Goal: Task Accomplishment & Management: Manage account settings

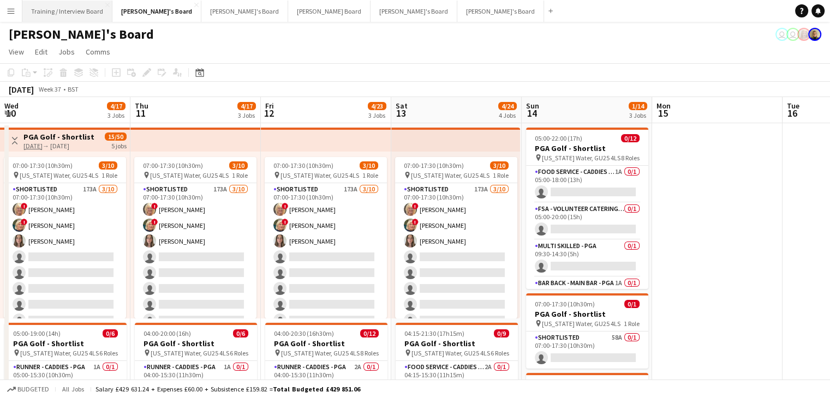
scroll to position [0, 372]
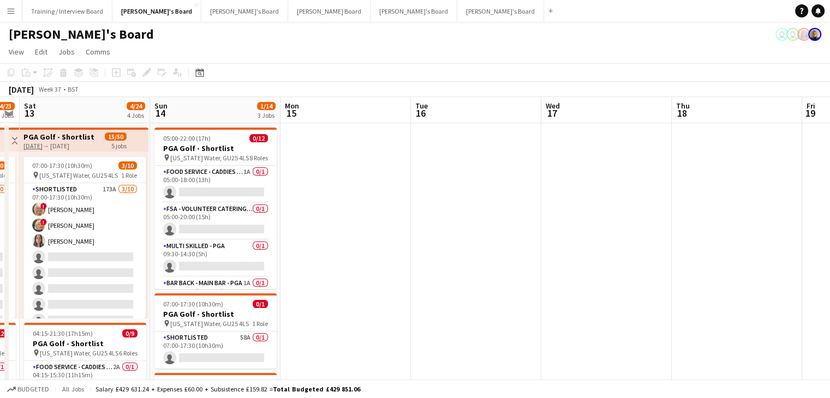
click at [13, 11] on app-icon "Menu" at bounding box center [11, 11] width 9 height 9
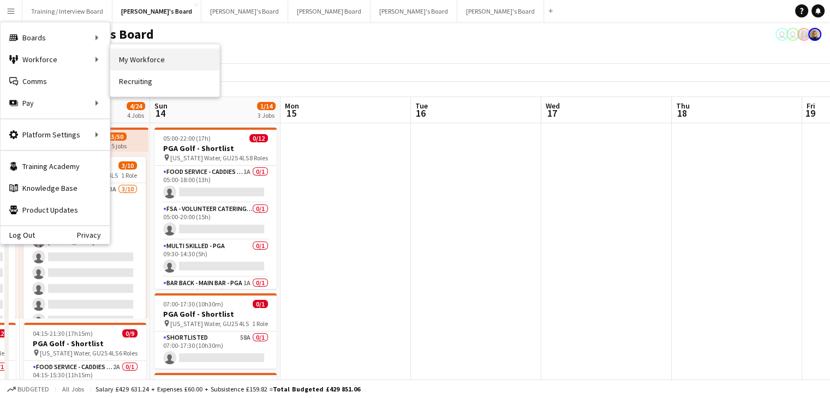
click at [169, 58] on link "My Workforce" at bounding box center [164, 60] width 109 height 22
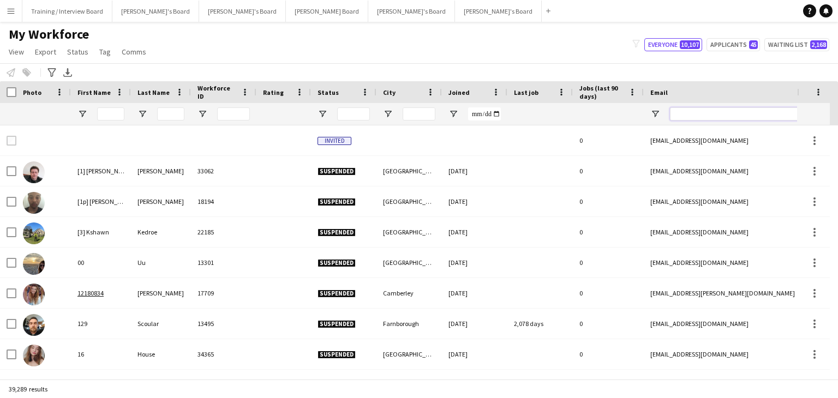
click at [696, 114] on input "Email Filter Input" at bounding box center [763, 113] width 186 height 13
paste input "**********"
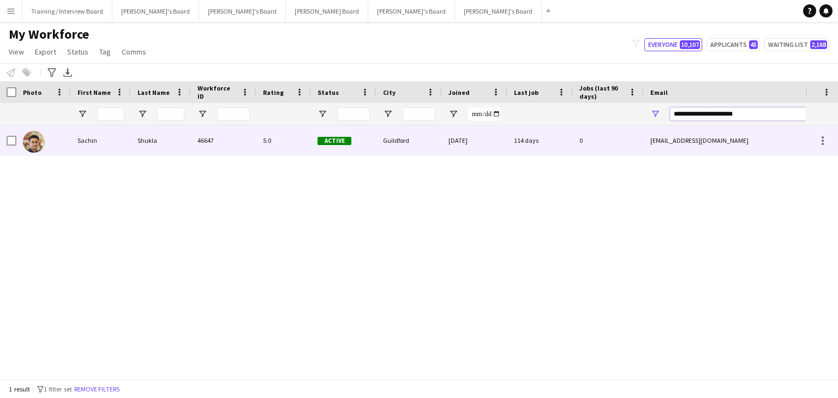
type input "**********"
click at [418, 144] on div "Guildford" at bounding box center [408, 140] width 65 height 30
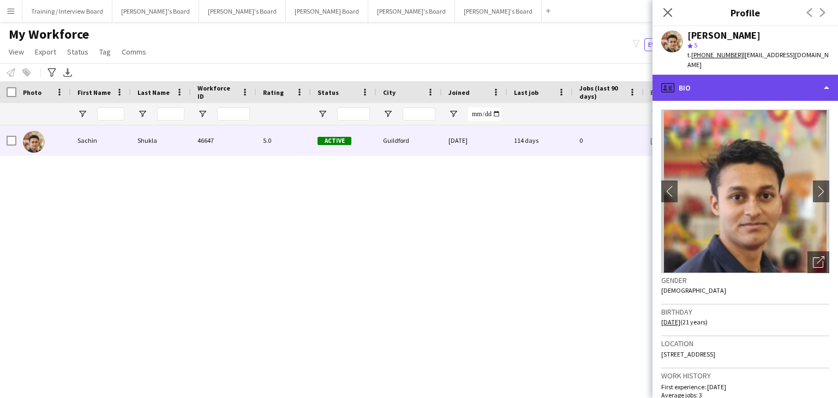
click at [740, 80] on div "profile Bio" at bounding box center [746, 88] width 186 height 26
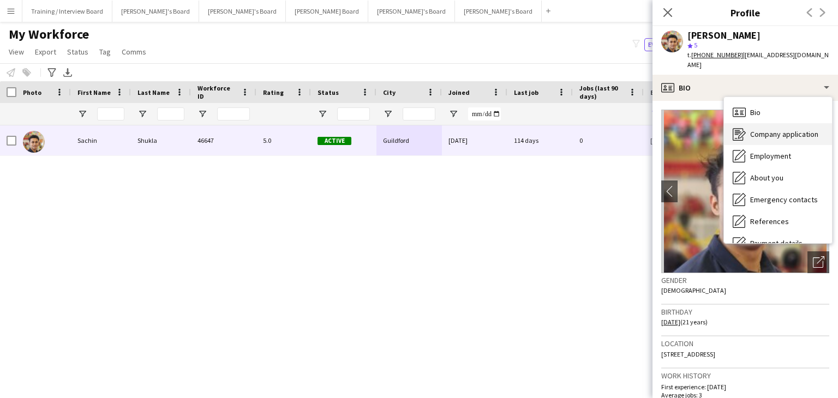
click at [803, 123] on div "Company application Company application" at bounding box center [778, 134] width 108 height 22
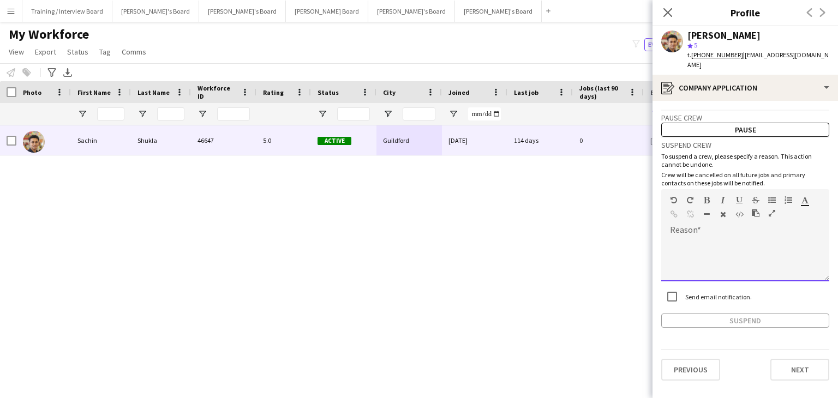
click at [698, 230] on div at bounding box center [745, 255] width 168 height 51
click at [753, 238] on div "**********" at bounding box center [745, 260] width 168 height 44
click at [755, 238] on div "**********" at bounding box center [745, 260] width 168 height 44
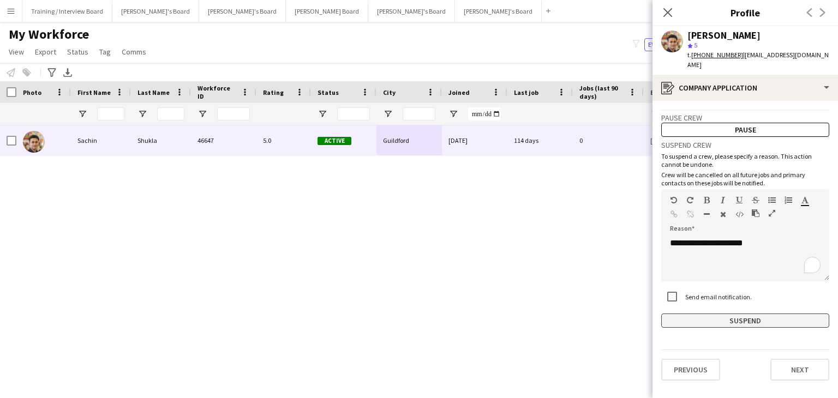
click at [721, 314] on button "Suspend" at bounding box center [745, 321] width 168 height 14
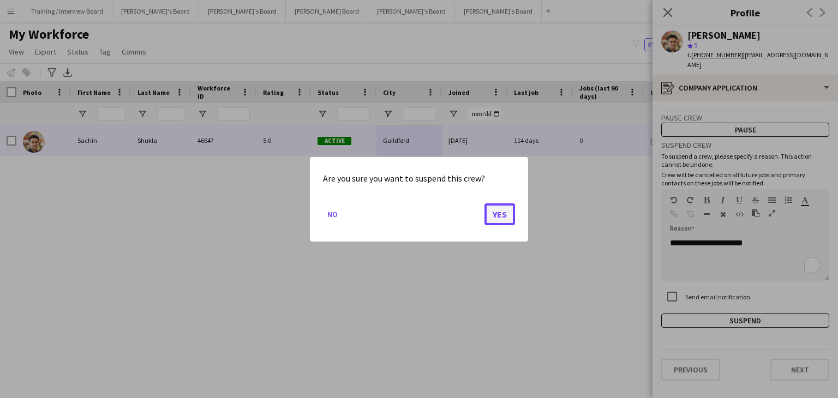
click at [506, 214] on button "Yes" at bounding box center [500, 214] width 31 height 22
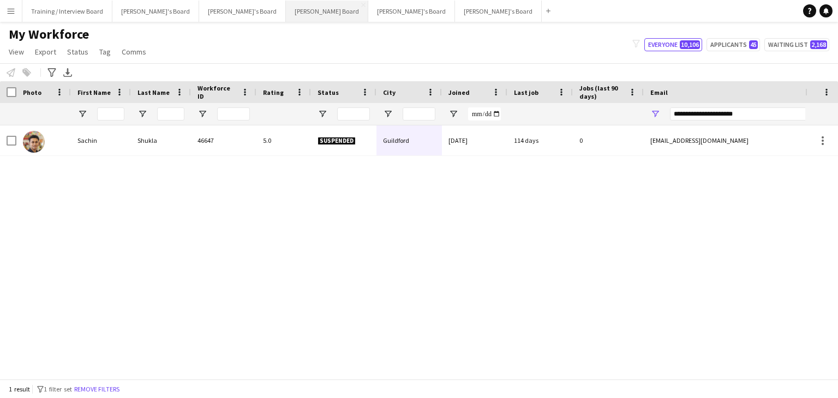
click at [286, 17] on button "[PERSON_NAME] Board Close" at bounding box center [327, 11] width 82 height 21
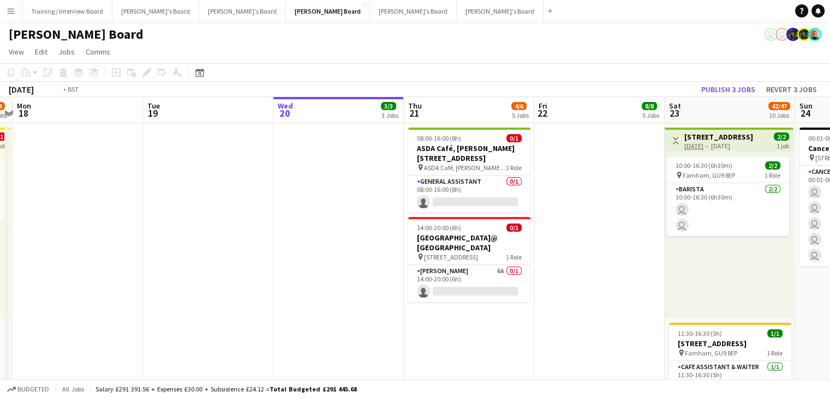
drag, startPoint x: 60, startPoint y: 113, endPoint x: 552, endPoint y: 117, distance: 492.2
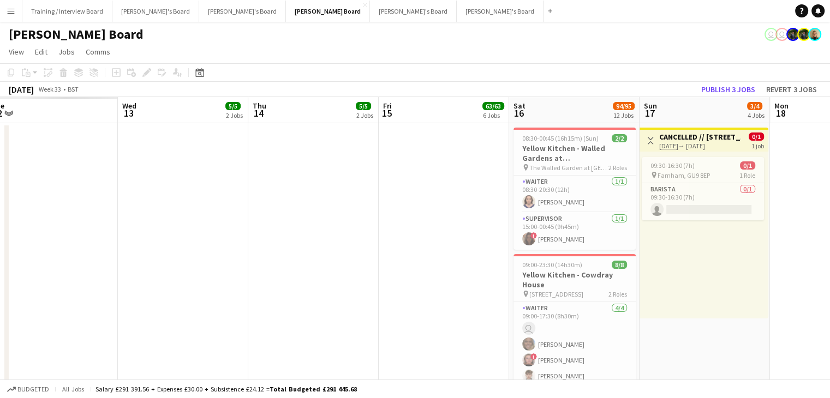
drag, startPoint x: 324, startPoint y: 132, endPoint x: 561, endPoint y: 119, distance: 237.7
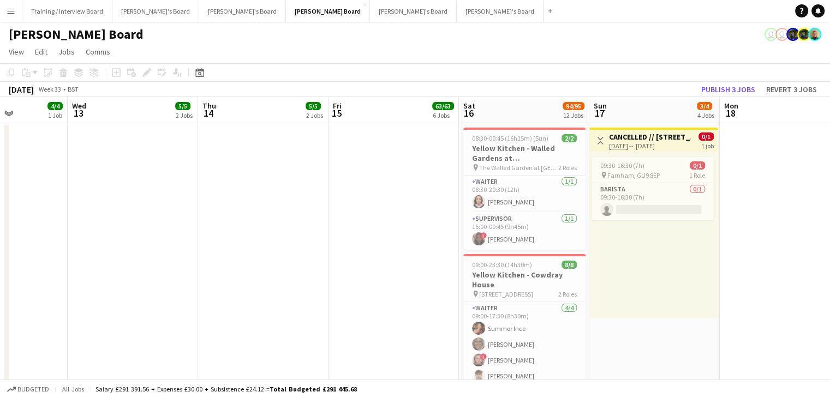
drag, startPoint x: 351, startPoint y: 120, endPoint x: 292, endPoint y: 190, distance: 91.8
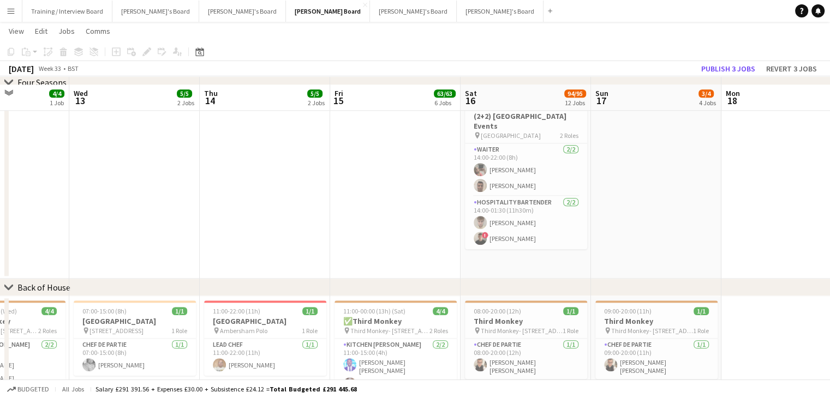
scroll to position [1364, 0]
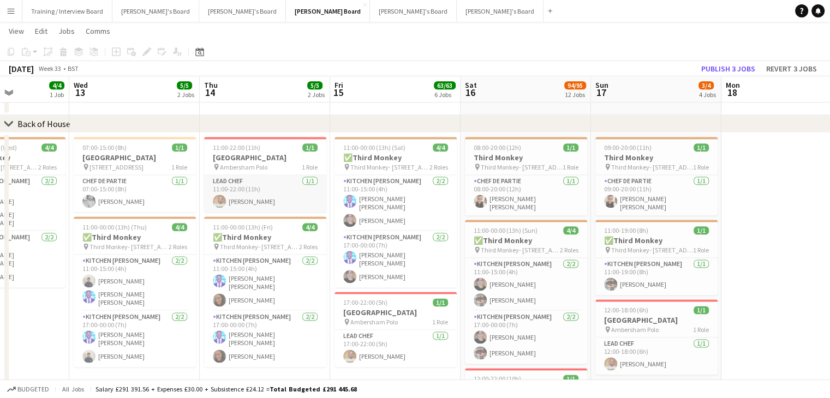
click at [278, 196] on app-card-role "Lead Chef [DATE] 11:00-22:00 (11h) [PERSON_NAME]" at bounding box center [265, 193] width 122 height 37
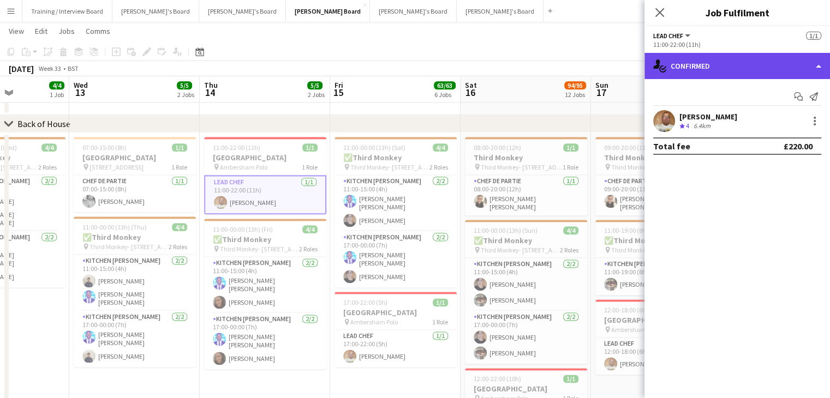
click at [718, 71] on div "single-neutral-actions-check-2 Confirmed" at bounding box center [737, 66] width 186 height 26
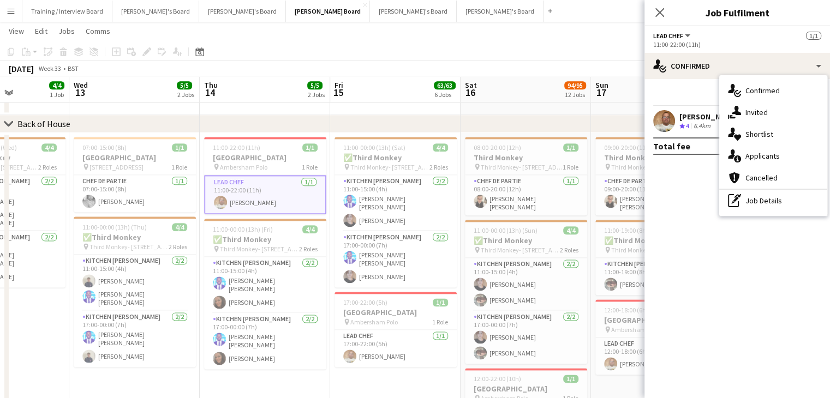
drag, startPoint x: 750, startPoint y: 201, endPoint x: 737, endPoint y: 190, distance: 17.0
click at [749, 200] on div "pen-write Job Details" at bounding box center [773, 201] width 108 height 22
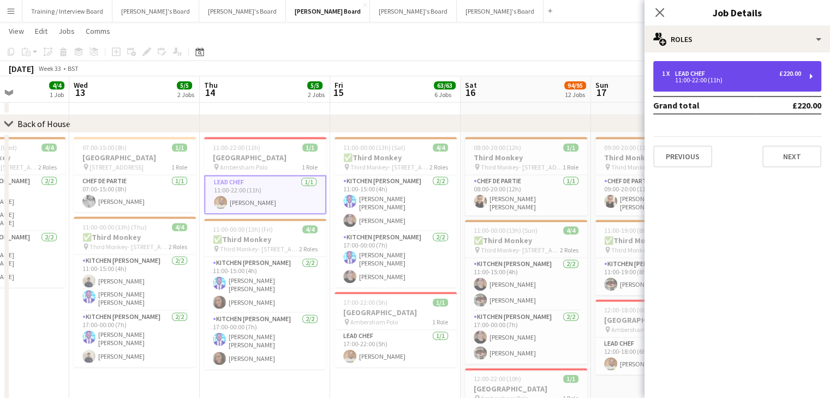
click at [718, 83] on div "11:00-22:00 (11h)" at bounding box center [731, 79] width 139 height 5
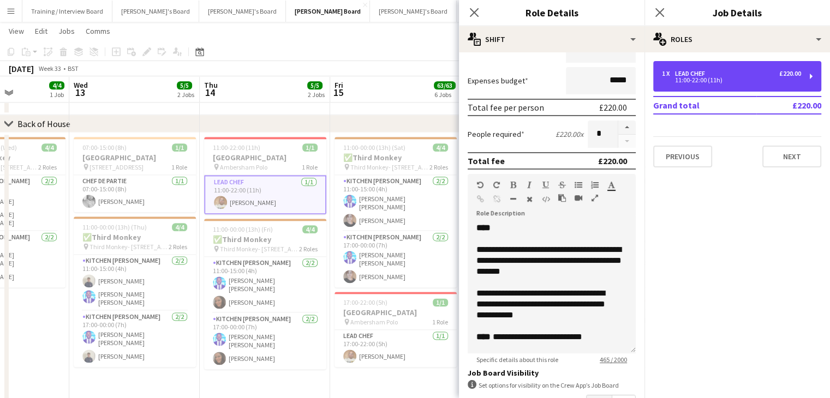
scroll to position [208, 0]
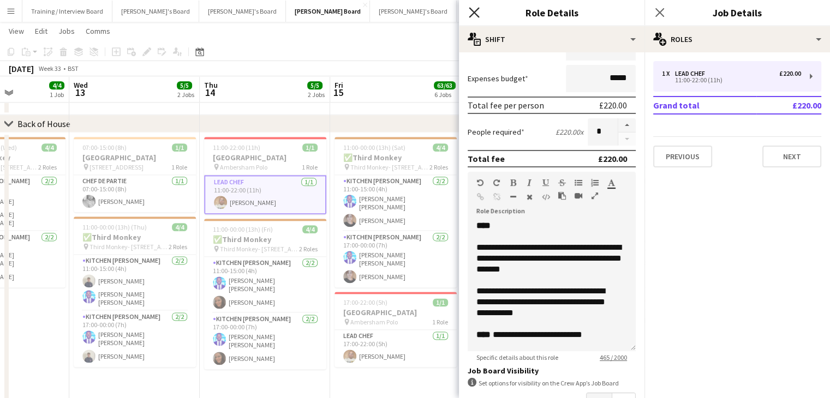
click at [473, 12] on icon "Close pop-in" at bounding box center [474, 12] width 10 height 10
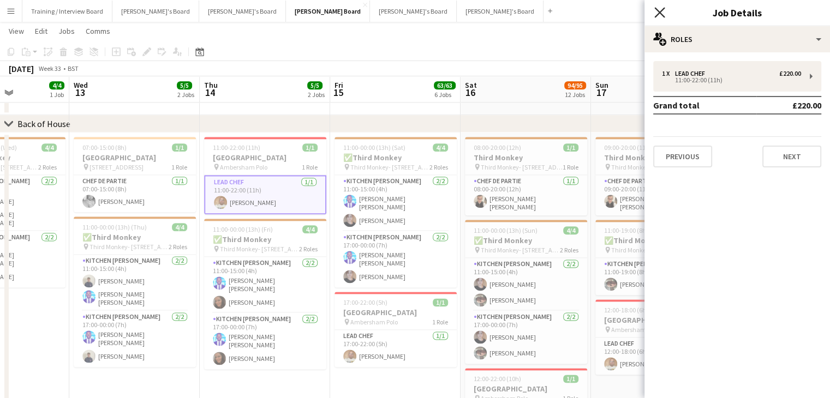
click at [658, 11] on icon at bounding box center [659, 12] width 10 height 10
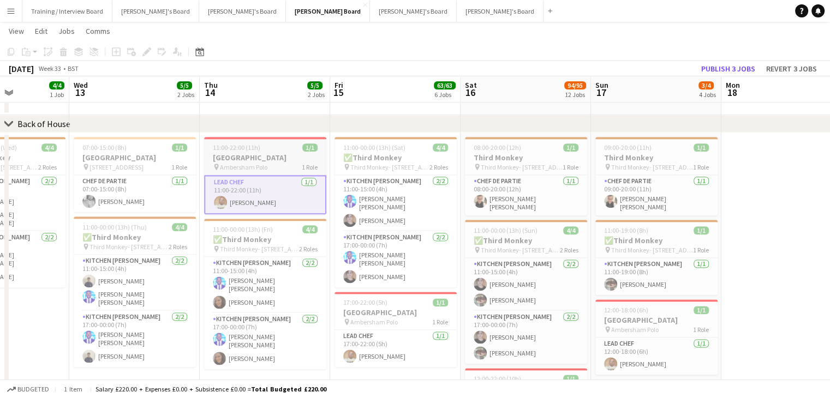
click at [257, 158] on h3 "[GEOGRAPHIC_DATA]" at bounding box center [265, 158] width 122 height 10
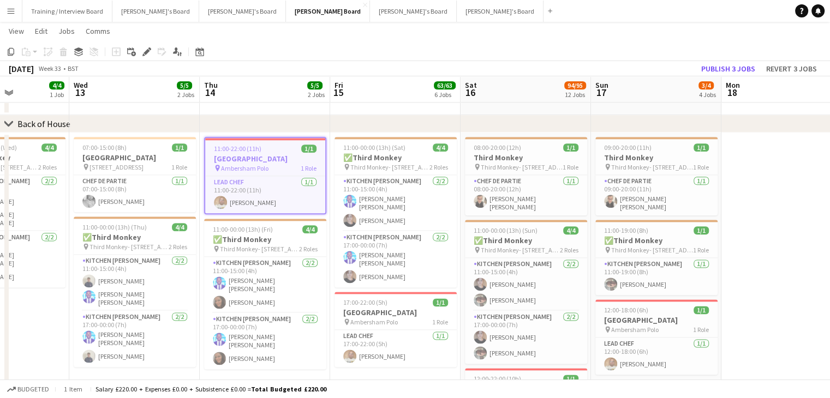
click at [152, 53] on div "Edit" at bounding box center [146, 51] width 13 height 13
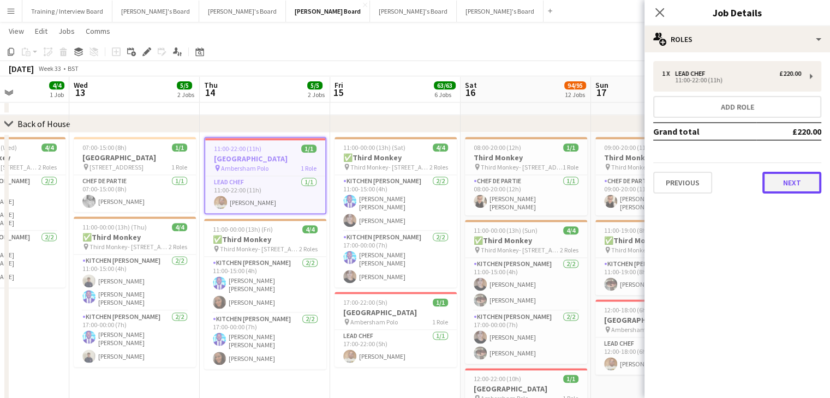
click at [772, 184] on button "Next" at bounding box center [791, 183] width 59 height 22
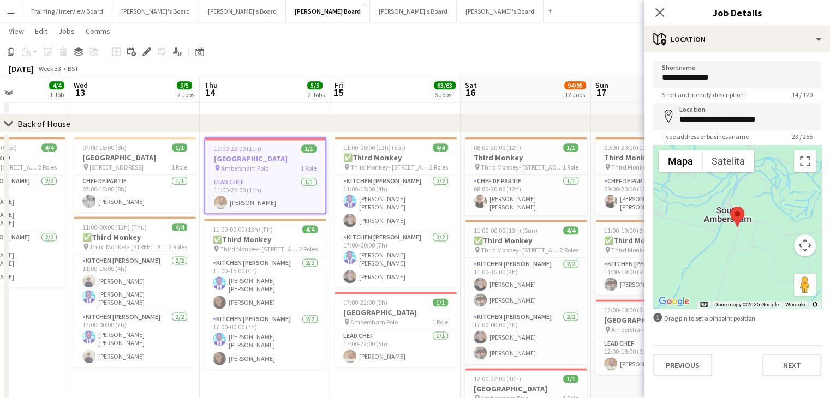
click at [792, 376] on div "**********" at bounding box center [737, 218] width 186 height 333
click at [539, 41] on app-page-menu "View Day view expanded Day view collapsed Month view Date picker Jump to [DATE]…" at bounding box center [415, 32] width 830 height 21
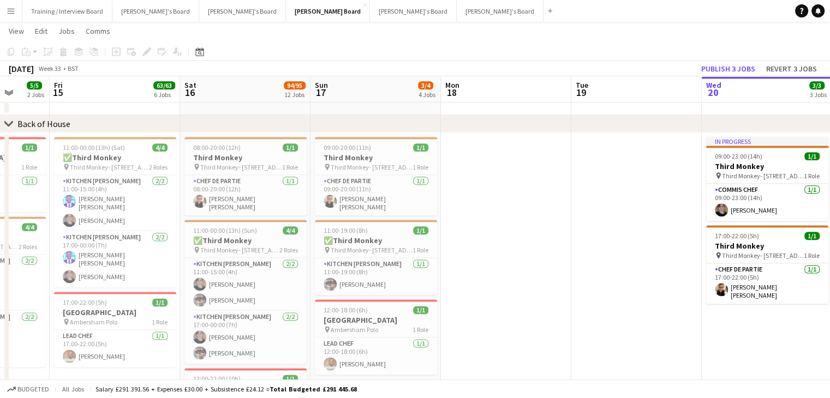
drag, startPoint x: 647, startPoint y: 90, endPoint x: 367, endPoint y: 97, distance: 279.4
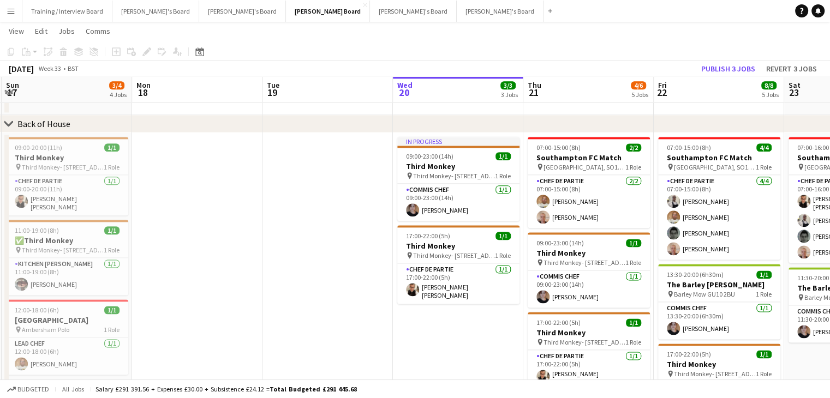
scroll to position [0, 340]
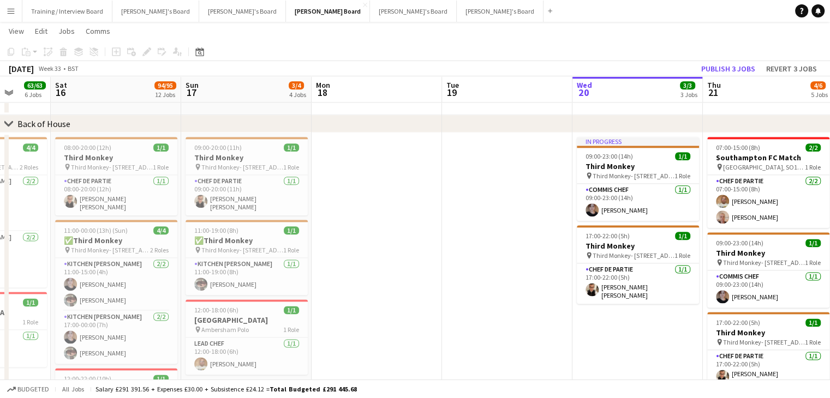
drag, startPoint x: 589, startPoint y: 91, endPoint x: 469, endPoint y: 88, distance: 120.6
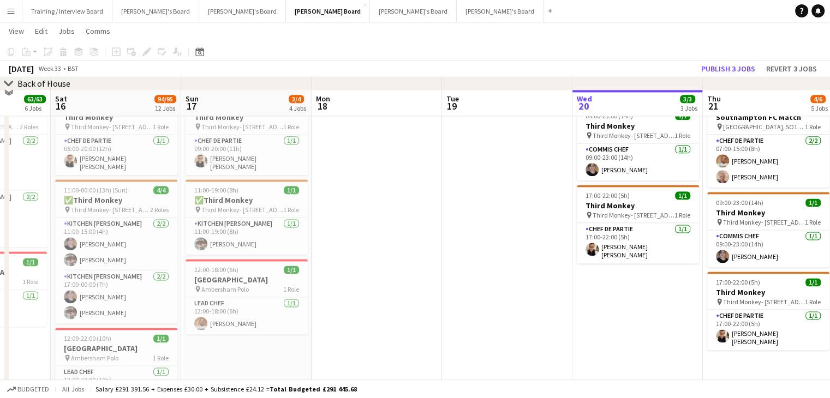
scroll to position [1419, 0]
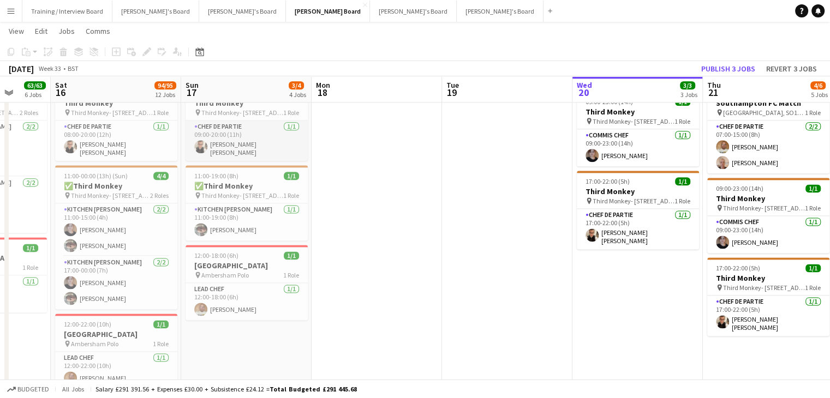
click at [255, 140] on app-card-role "Chef de Partie [DATE] 09:00-20:00 (11h) [PERSON_NAME] [PERSON_NAME]" at bounding box center [247, 141] width 122 height 40
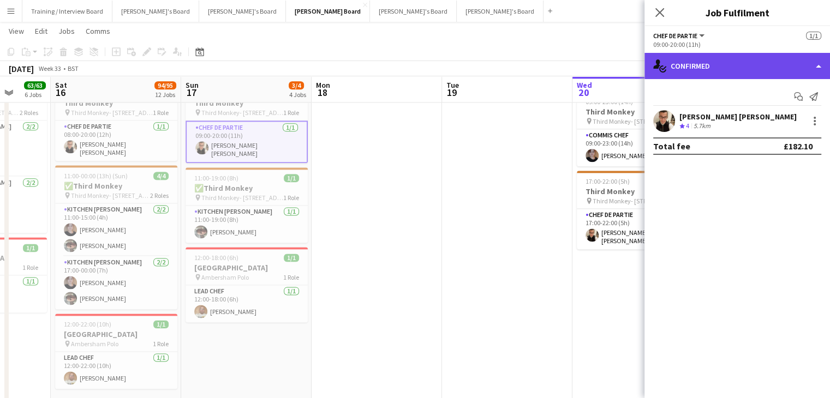
click at [714, 68] on div "single-neutral-actions-check-2 Confirmed" at bounding box center [737, 66] width 186 height 26
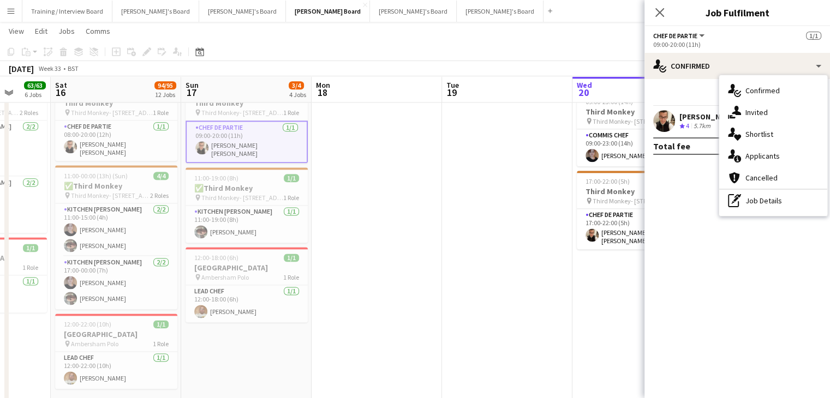
click at [751, 204] on div "pen-write Job Details" at bounding box center [773, 201] width 108 height 22
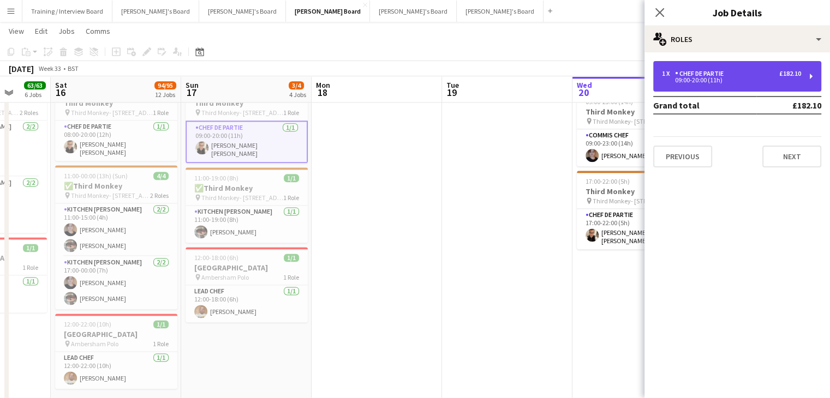
click at [718, 73] on div "Chef de Partie" at bounding box center [701, 74] width 53 height 8
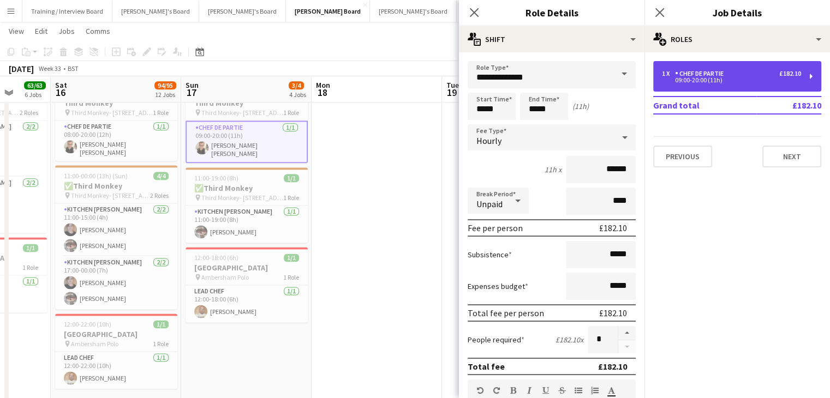
click at [718, 73] on div "Chef de Partie" at bounding box center [701, 74] width 53 height 8
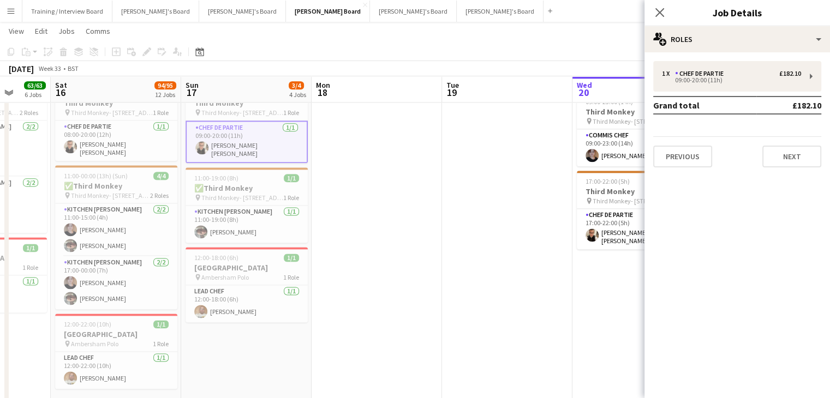
click at [474, 48] on app-toolbar "Copy Paste Paste Ctrl+V Paste with crew Ctrl+Shift+V Paste linked Job [GEOGRAPH…" at bounding box center [415, 52] width 830 height 19
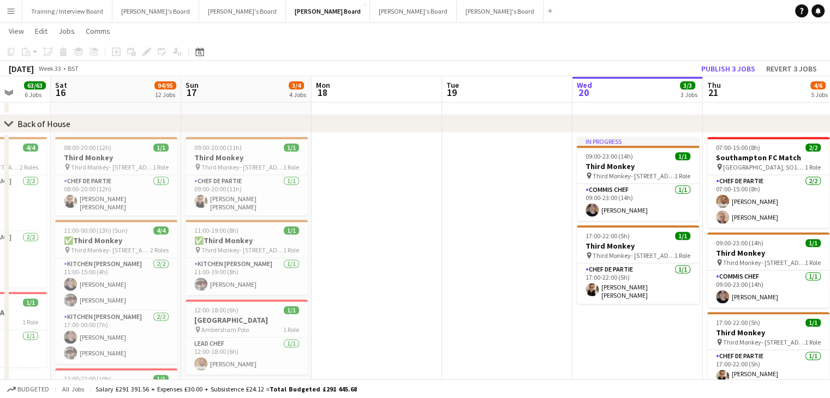
scroll to position [0, 500]
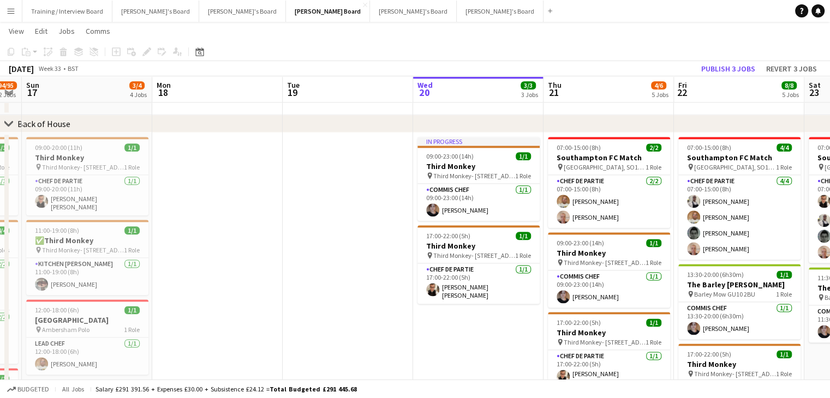
drag, startPoint x: 754, startPoint y: 94, endPoint x: 413, endPoint y: 122, distance: 342.2
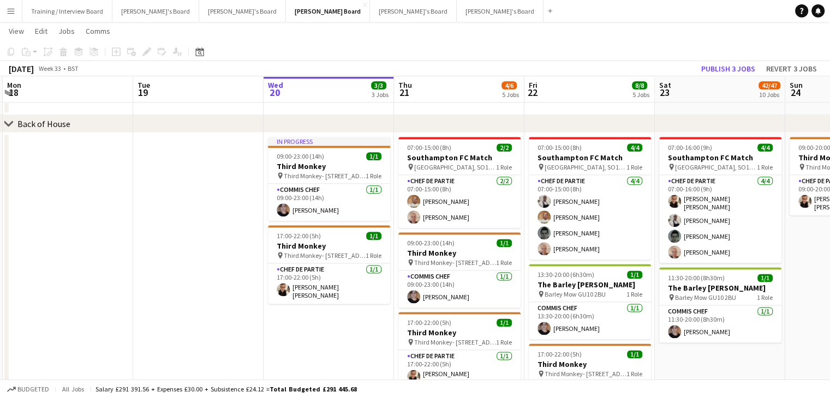
drag, startPoint x: 696, startPoint y: 104, endPoint x: 431, endPoint y: 126, distance: 266.1
click at [451, 207] on app-card-role "Chef de Partie [DATE] 07:00-15:00 (8h) [PERSON_NAME] [PERSON_NAME]" at bounding box center [459, 201] width 122 height 53
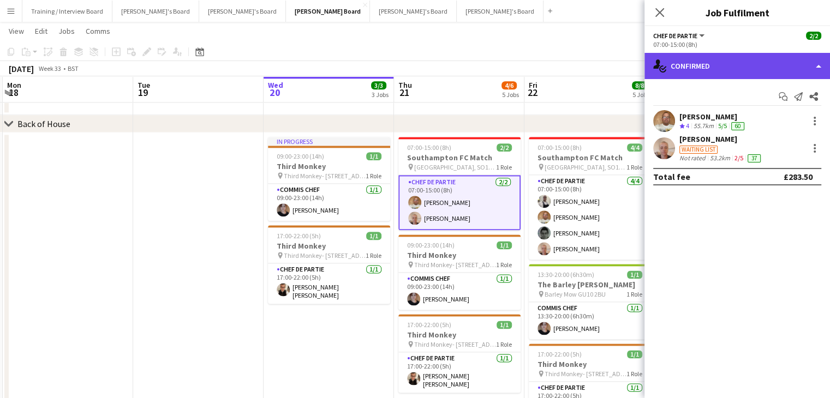
click at [738, 70] on div "single-neutral-actions-check-2 Confirmed" at bounding box center [737, 66] width 186 height 26
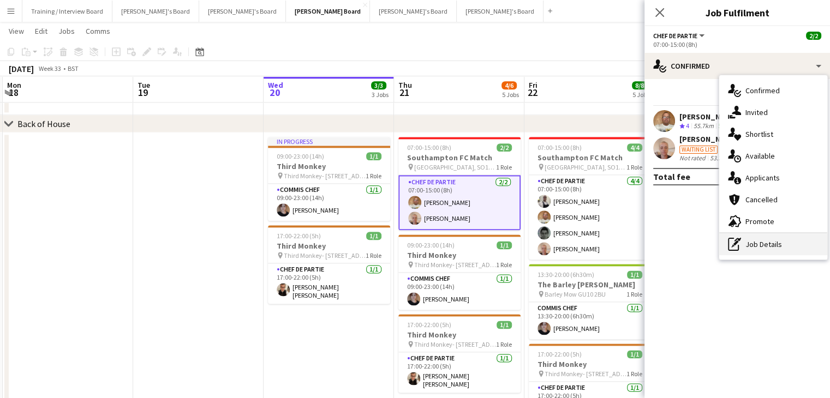
click at [754, 238] on div "pen-write Job Details" at bounding box center [773, 245] width 108 height 22
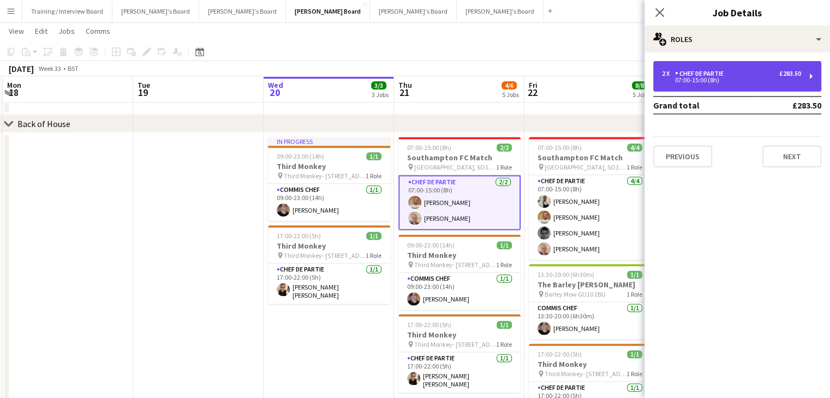
click at [729, 73] on div "2 x Chef de Partie £283.50" at bounding box center [731, 74] width 139 height 8
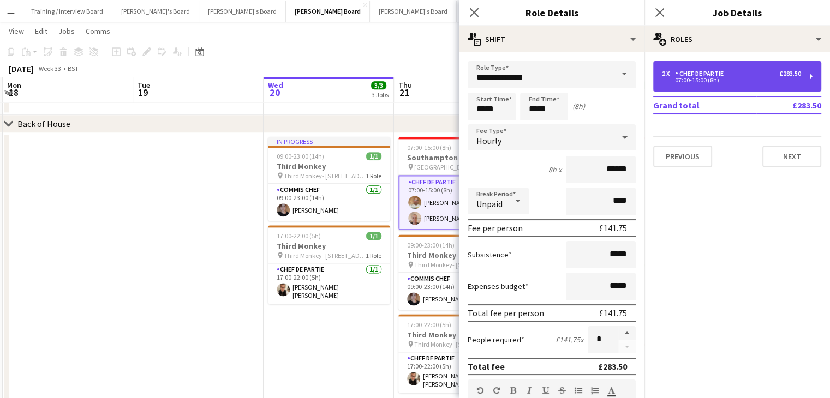
click at [728, 73] on div "Chef de Partie" at bounding box center [701, 74] width 53 height 8
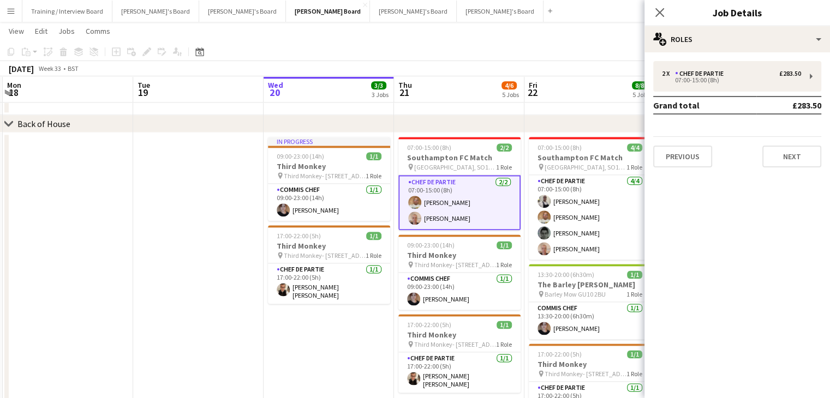
click at [563, 53] on app-toolbar "Copy Paste Paste Ctrl+V Paste with crew Ctrl+Shift+V Paste linked Job [GEOGRAPH…" at bounding box center [415, 52] width 830 height 19
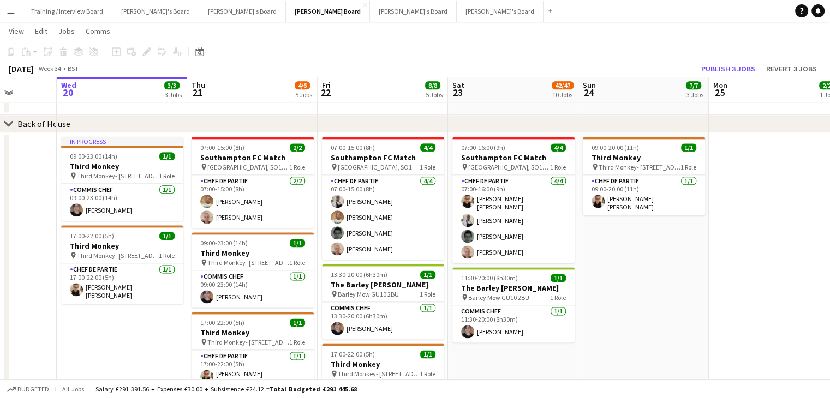
scroll to position [0, 339]
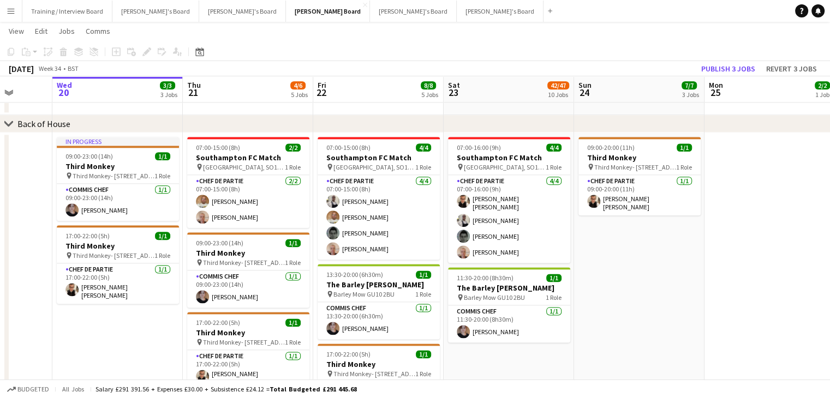
drag, startPoint x: 681, startPoint y: 94, endPoint x: 504, endPoint y: 97, distance: 177.4
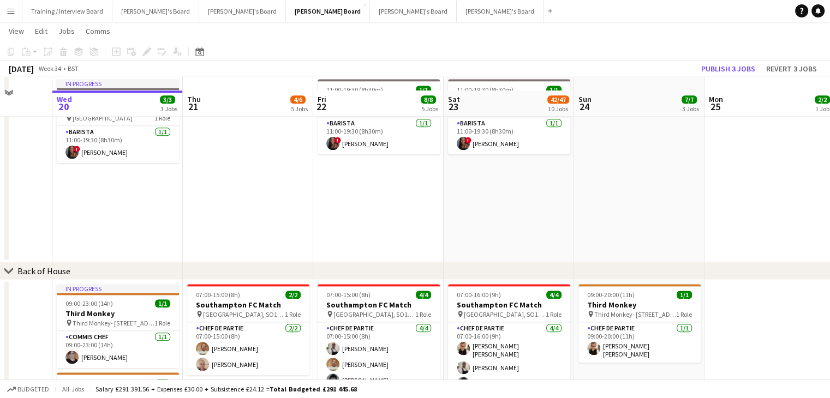
scroll to position [1231, 0]
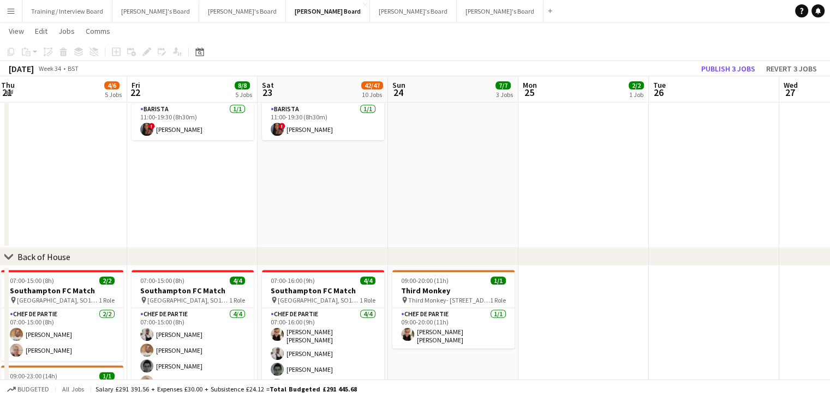
drag, startPoint x: 777, startPoint y: 87, endPoint x: 331, endPoint y: 103, distance: 446.6
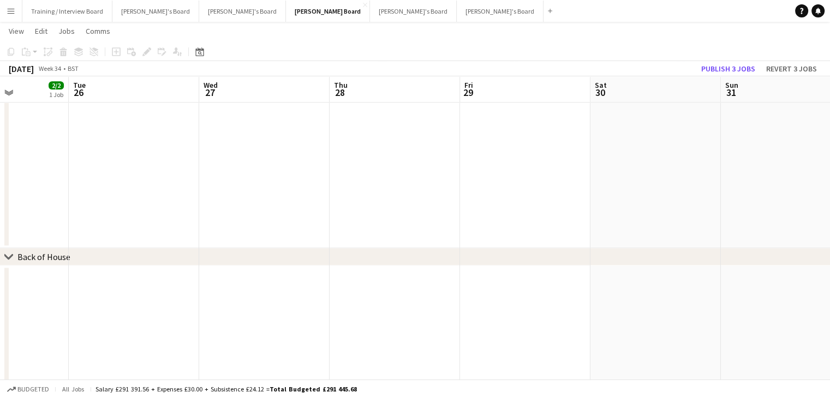
drag, startPoint x: 610, startPoint y: 83, endPoint x: 333, endPoint y: 94, distance: 276.9
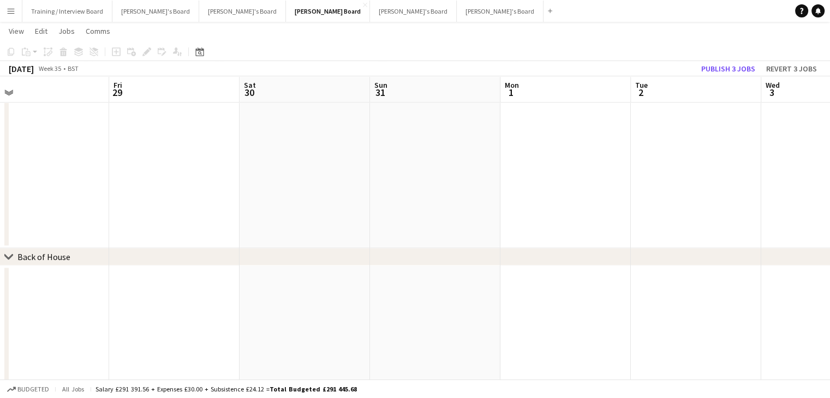
drag, startPoint x: 650, startPoint y: 99, endPoint x: 200, endPoint y: 99, distance: 450.2
drag, startPoint x: 225, startPoint y: 94, endPoint x: 190, endPoint y: 99, distance: 35.2
drag, startPoint x: 190, startPoint y: 86, endPoint x: 29, endPoint y: 89, distance: 160.5
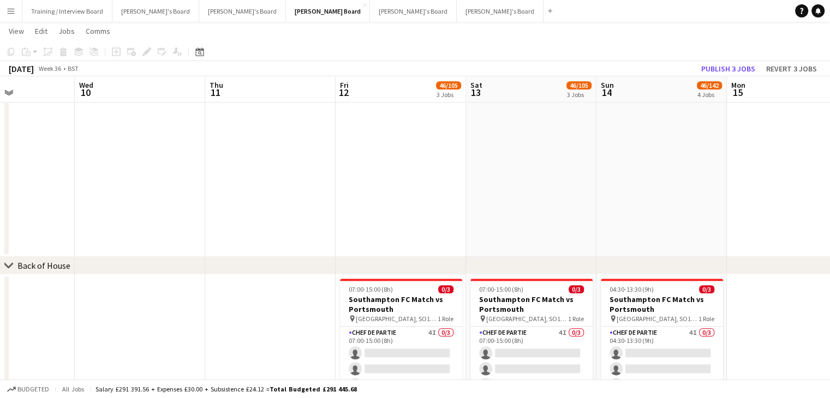
drag, startPoint x: 474, startPoint y: 86, endPoint x: 174, endPoint y: 94, distance: 299.7
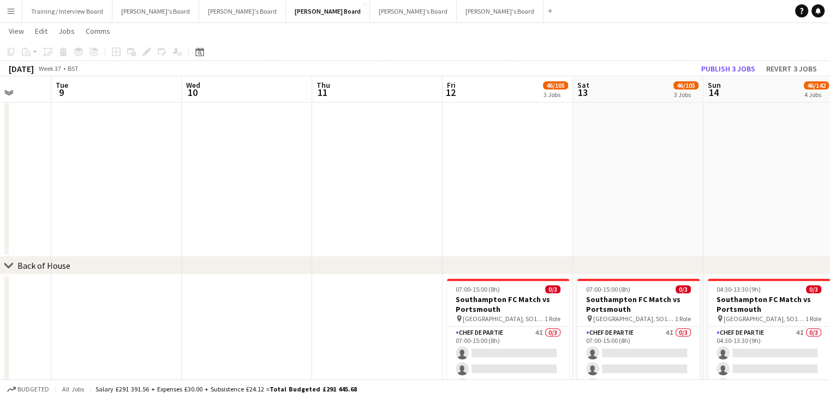
scroll to position [0, 488]
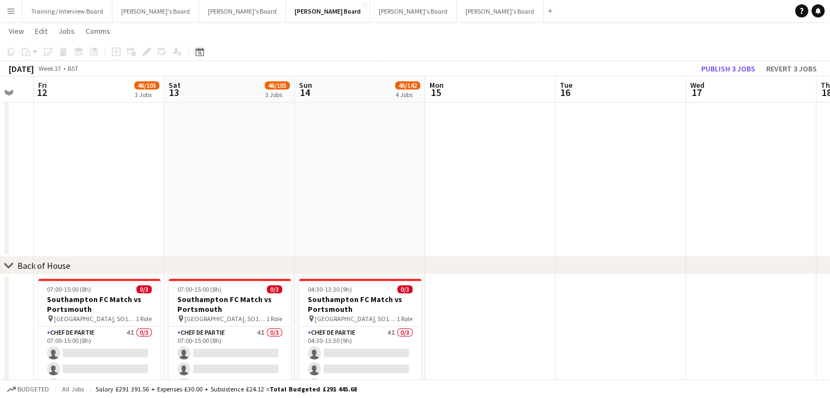
drag, startPoint x: 563, startPoint y: 94, endPoint x: 302, endPoint y: 94, distance: 261.4
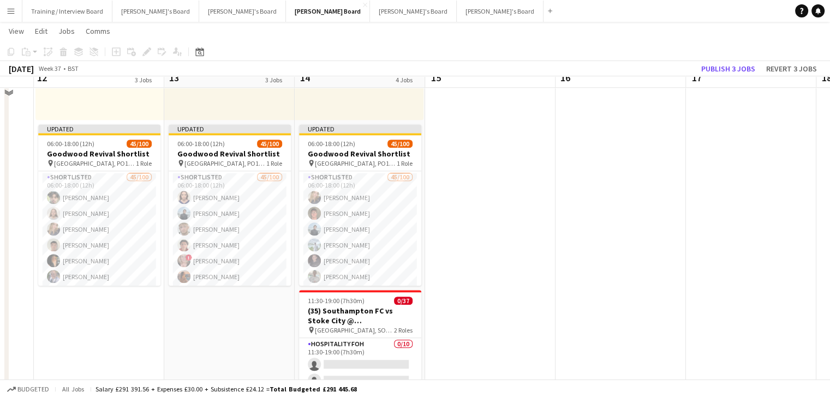
scroll to position [794, 0]
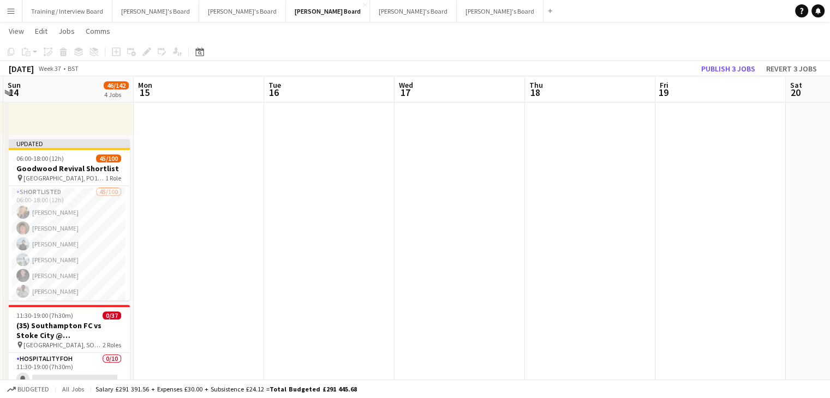
drag, startPoint x: 622, startPoint y: 93, endPoint x: 207, endPoint y: 97, distance: 414.7
click at [201, 95] on app-calendar-viewport "Thu 11 Fri 12 46/105 3 Jobs Sat 13 46/105 3 Jobs Sun 14 46/142 4 Jobs Mon 15 Tu…" at bounding box center [415, 145] width 830 height 1795
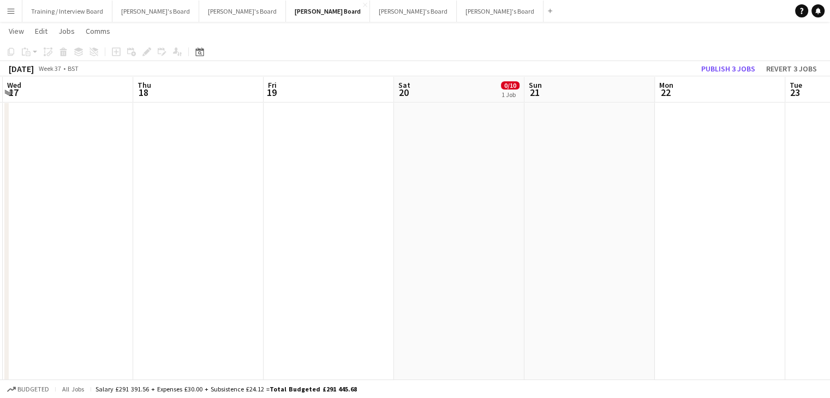
drag, startPoint x: 607, startPoint y: 95, endPoint x: 298, endPoint y: 104, distance: 309.0
click at [121, 101] on app-calendar-viewport "Sun 14 47/142 4 Jobs Mon 15 Tue 16 Wed 17 Thu 18 Fri 19 Sat 20 0/10 1 Job Sun 2…" at bounding box center [415, 145] width 830 height 1795
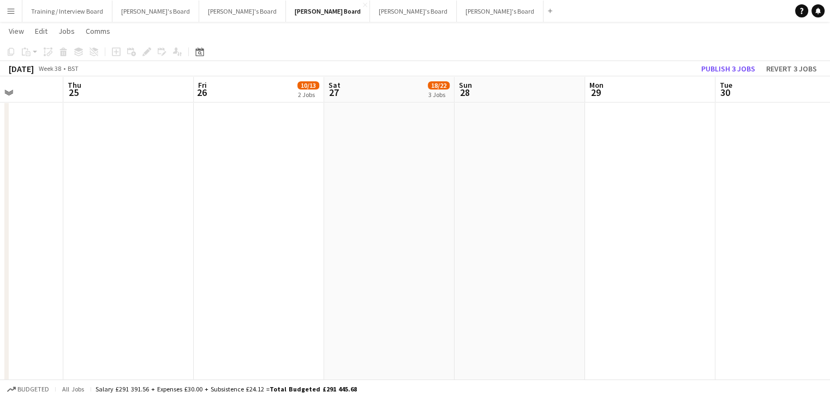
drag, startPoint x: 609, startPoint y: 95, endPoint x: 284, endPoint y: 93, distance: 325.8
click at [12, 93] on app-calendar "Copy Paste Paste Ctrl+V Paste with crew Ctrl+Shift+V Paste linked Job [GEOGRAPH…" at bounding box center [415, 233] width 830 height 1970
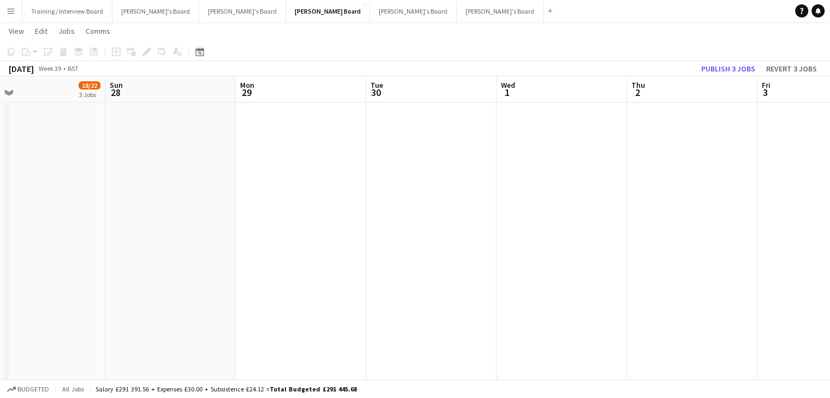
drag, startPoint x: 316, startPoint y: 82, endPoint x: 301, endPoint y: 83, distance: 15.8
click at [301, 83] on app-calendar-viewport "Tue 23 Wed 24 Thu 25 Fri 26 10/13 2 Jobs Sat 27 18/22 3 Jobs Sun 28 Mon 29 Tue …" at bounding box center [415, 233] width 830 height 1970
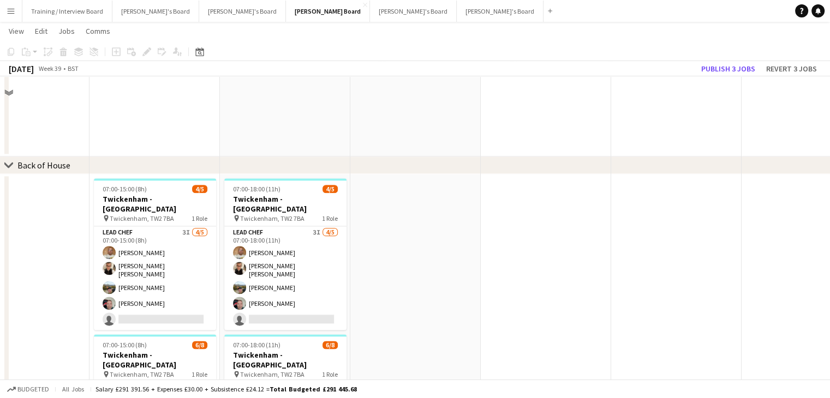
scroll to position [1340, 0]
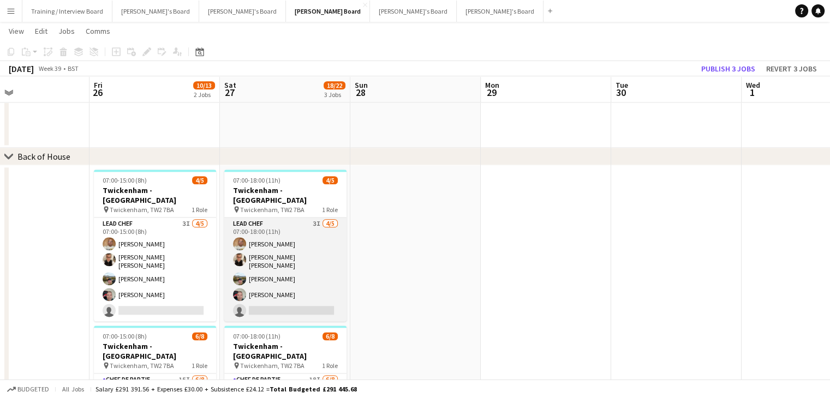
click at [279, 228] on app-card-role "Lead Chef 3I [DATE] 07:00-18:00 (11h) [PERSON_NAME] [PERSON_NAME] [PERSON_NAME]…" at bounding box center [285, 270] width 122 height 104
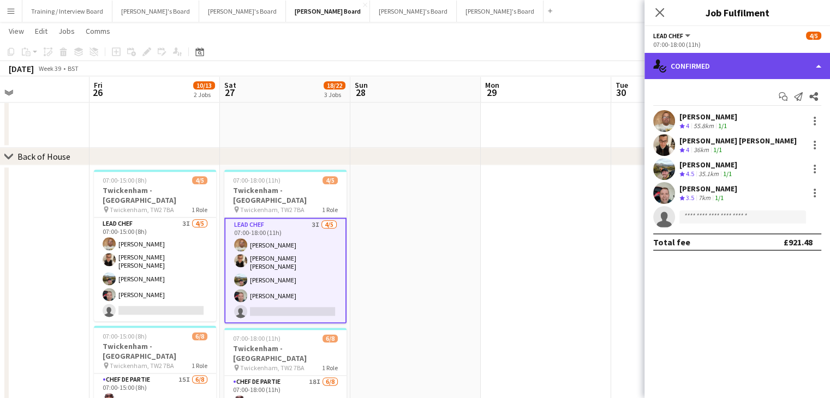
click at [763, 65] on div "single-neutral-actions-check-2 Confirmed" at bounding box center [737, 66] width 186 height 26
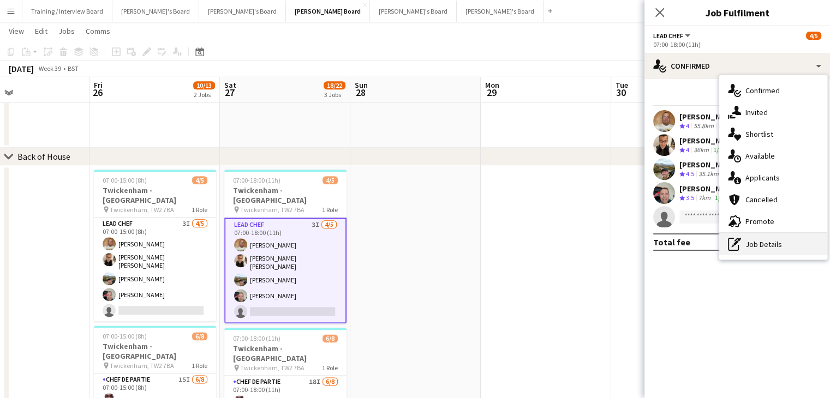
click at [775, 240] on div "pen-write Job Details" at bounding box center [773, 245] width 108 height 22
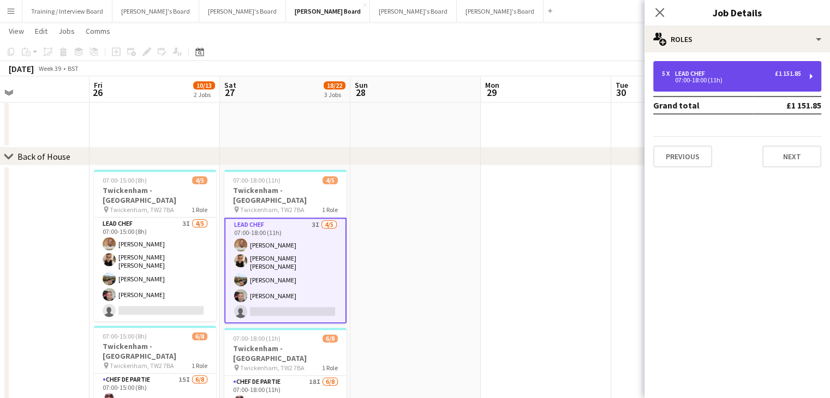
click at [743, 71] on div "5 x Lead Chef £1 151.85" at bounding box center [731, 74] width 139 height 8
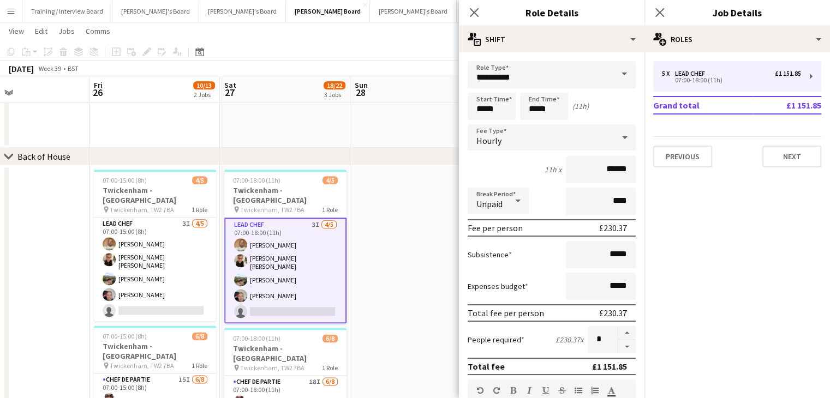
click at [423, 57] on app-toolbar "Copy Paste Paste Ctrl+V Paste with crew Ctrl+Shift+V Paste linked Job [GEOGRAPH…" at bounding box center [415, 52] width 830 height 19
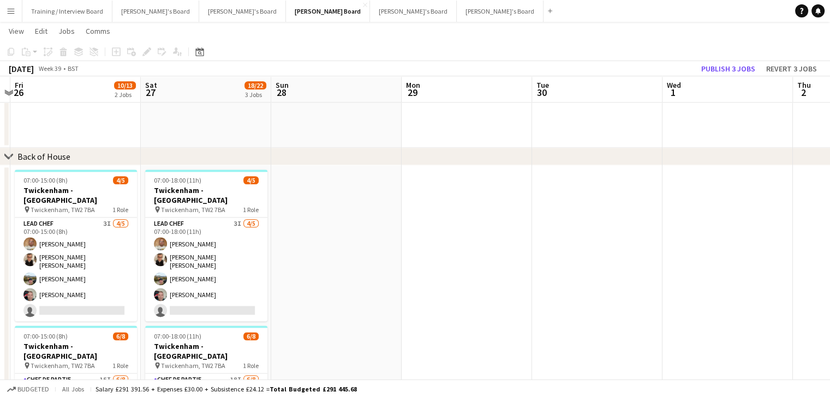
scroll to position [0, 437]
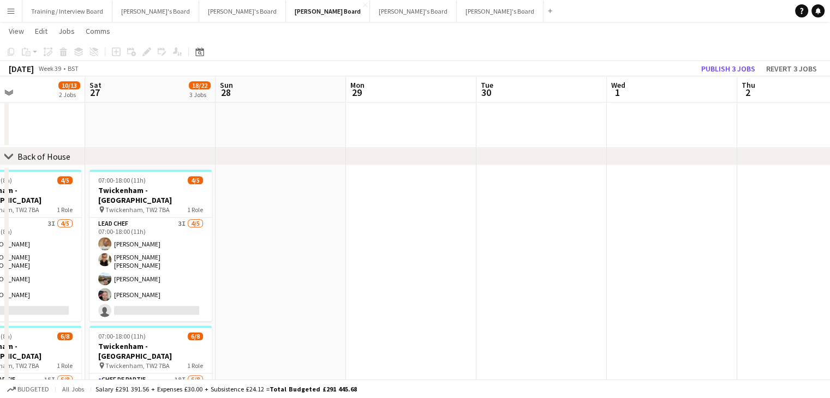
drag, startPoint x: 560, startPoint y: 92, endPoint x: 427, endPoint y: 91, distance: 133.1
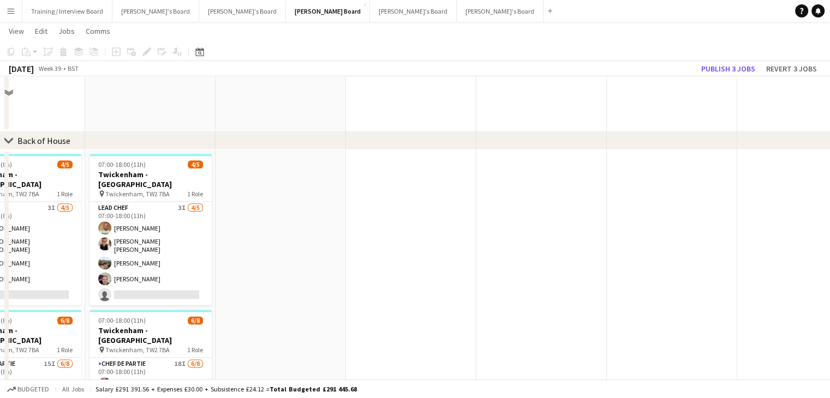
scroll to position [1419, 0]
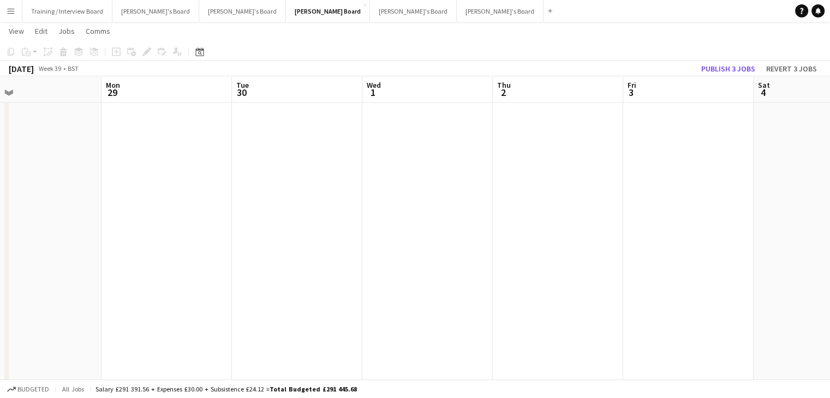
drag, startPoint x: 664, startPoint y: 92, endPoint x: 503, endPoint y: 99, distance: 161.1
drag, startPoint x: 441, startPoint y: 107, endPoint x: 304, endPoint y: 111, distance: 137.0
drag, startPoint x: 260, startPoint y: 107, endPoint x: 332, endPoint y: 106, distance: 72.0
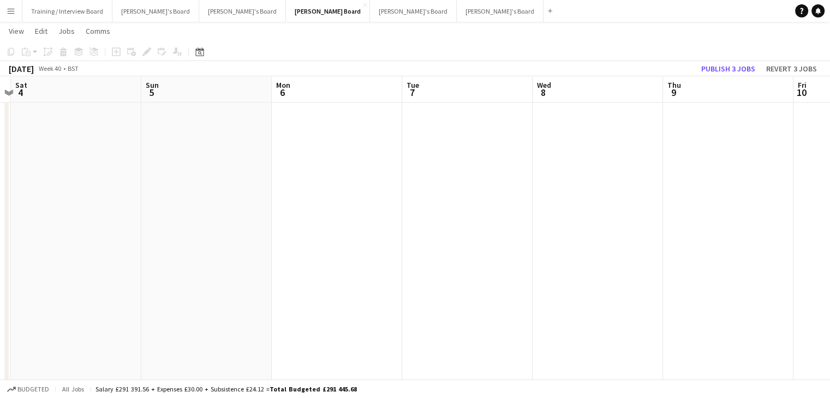
drag, startPoint x: 507, startPoint y: 98, endPoint x: 215, endPoint y: 106, distance: 292.0
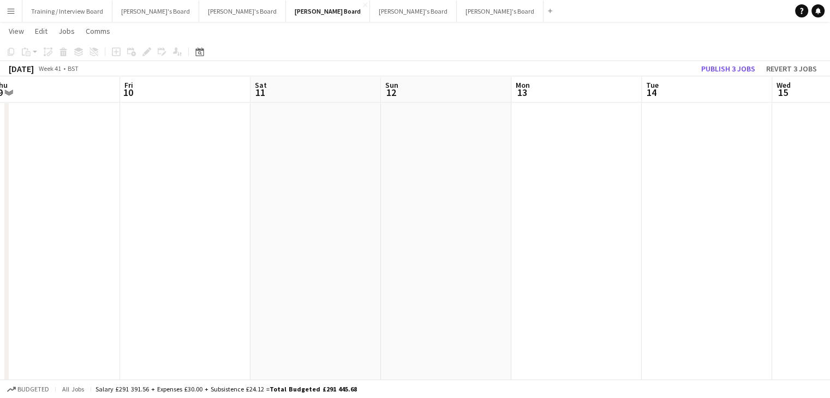
drag, startPoint x: 613, startPoint y: 105, endPoint x: 205, endPoint y: 106, distance: 408.1
drag, startPoint x: 587, startPoint y: 99, endPoint x: 249, endPoint y: 107, distance: 338.4
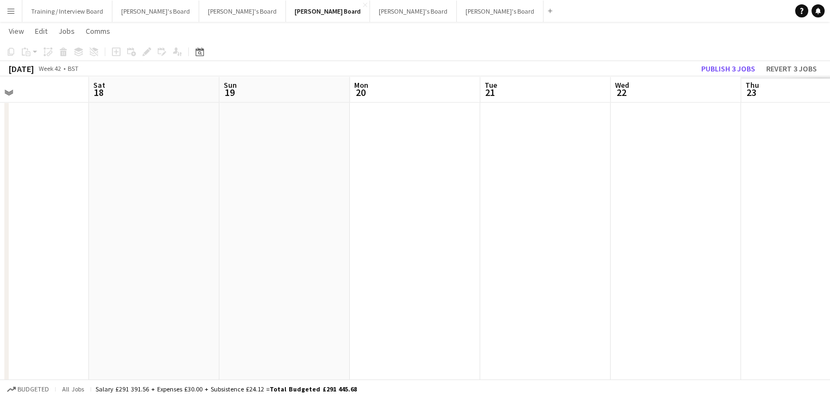
scroll to position [0, 457]
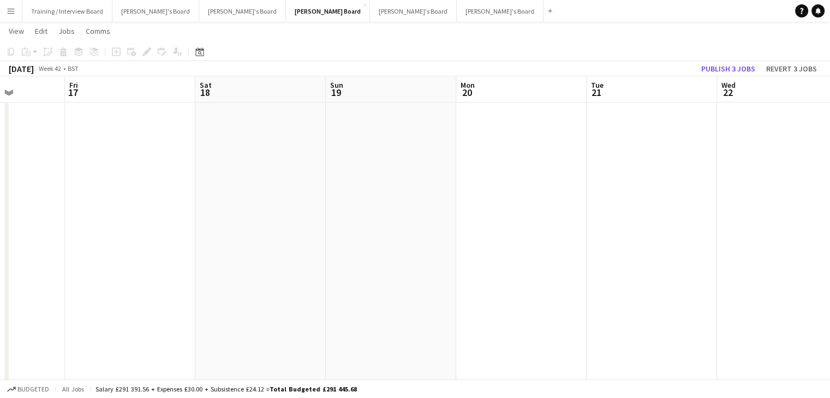
drag, startPoint x: 261, startPoint y: 98, endPoint x: 107, endPoint y: 102, distance: 154.5
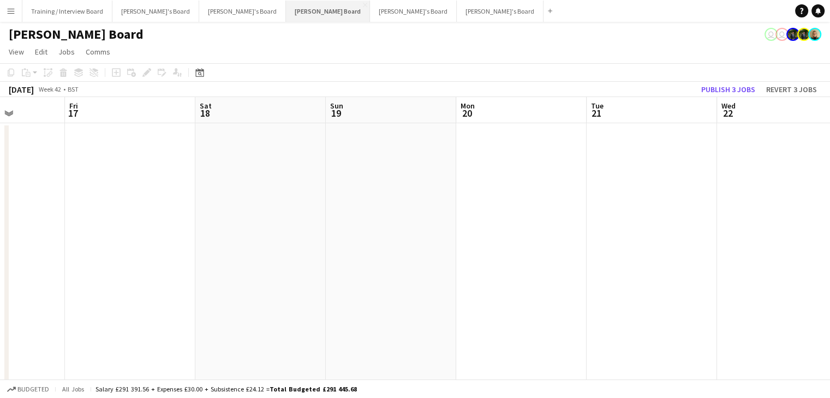
click at [286, 15] on button "[PERSON_NAME] Board Close" at bounding box center [328, 11] width 84 height 21
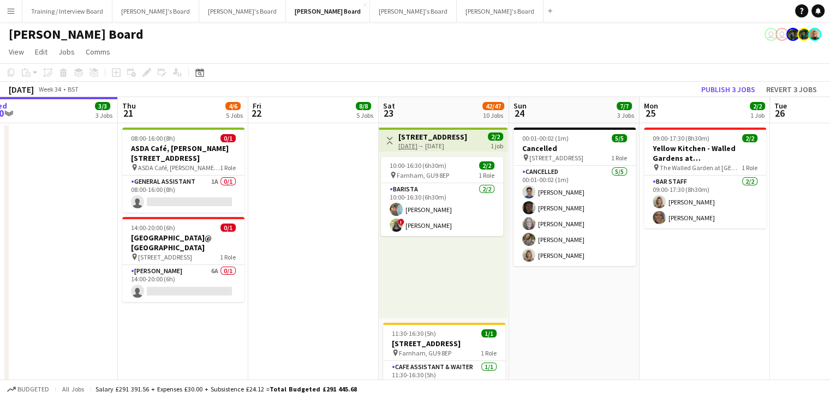
scroll to position [0, 420]
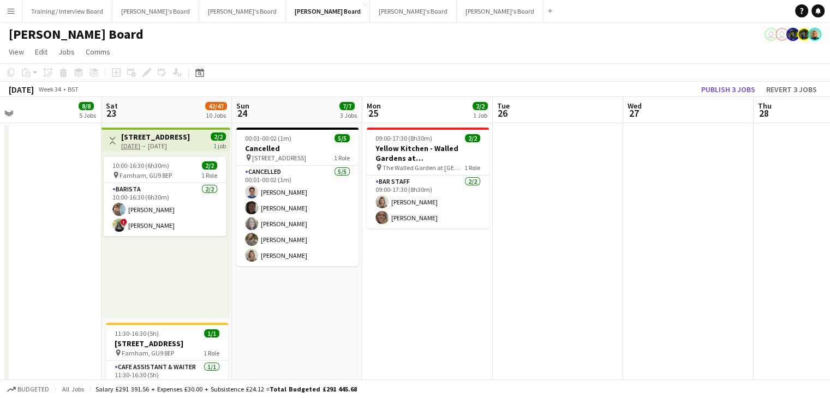
drag, startPoint x: 533, startPoint y: 113, endPoint x: 273, endPoint y: 111, distance: 259.2
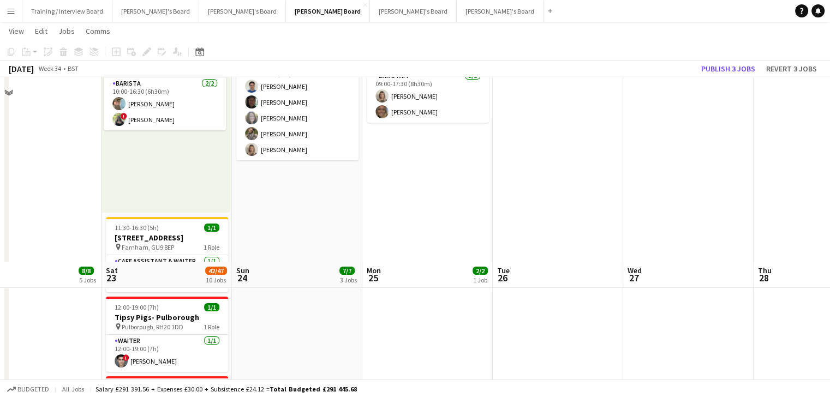
scroll to position [0, 0]
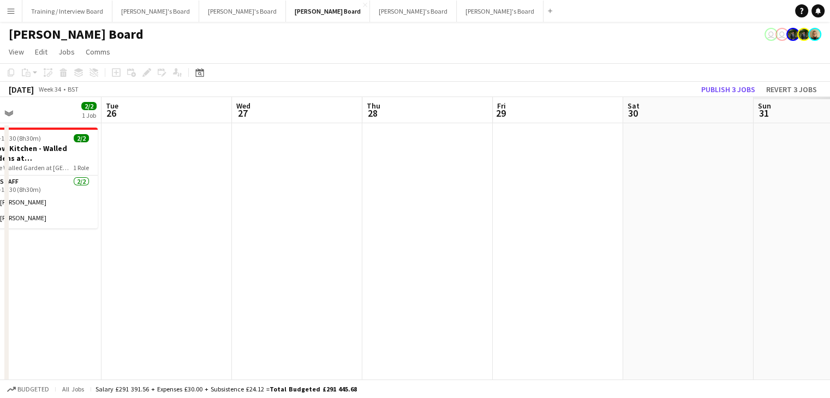
drag, startPoint x: 650, startPoint y: 109, endPoint x: 405, endPoint y: 127, distance: 245.7
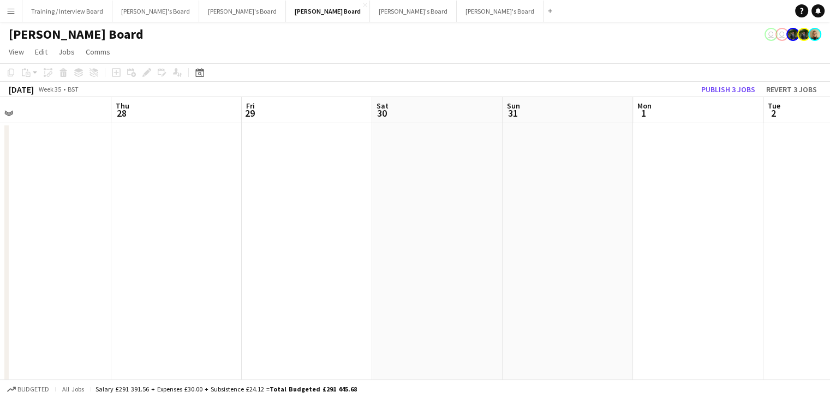
drag, startPoint x: 602, startPoint y: 123, endPoint x: 123, endPoint y: 121, distance: 479.6
click at [12, 9] on app-icon "Menu" at bounding box center [11, 11] width 9 height 9
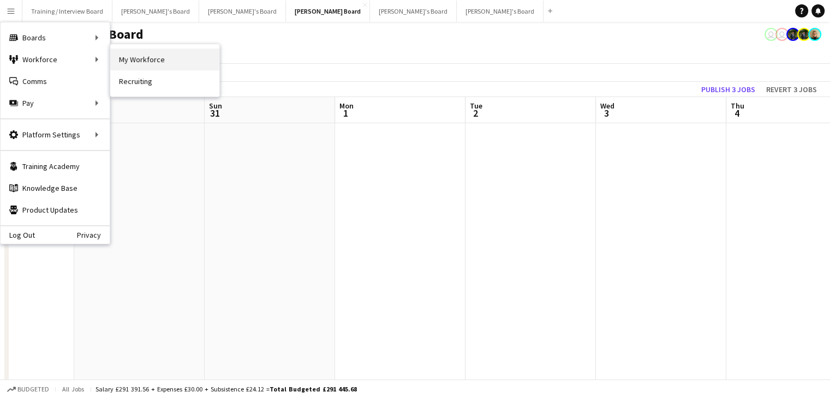
click at [161, 64] on link "My Workforce" at bounding box center [164, 60] width 109 height 22
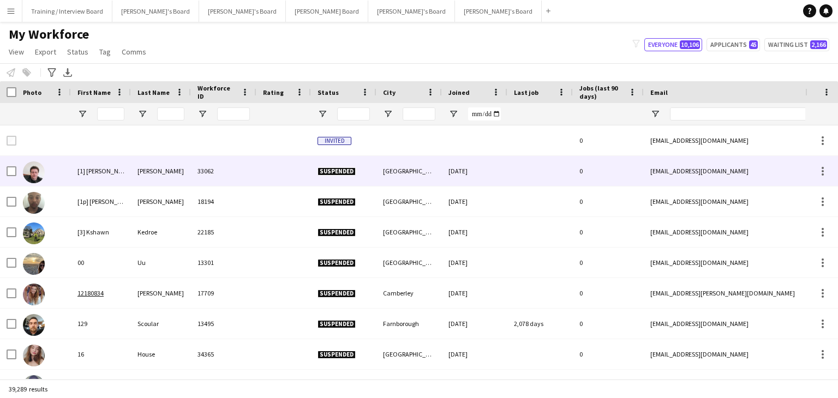
type input "**********"
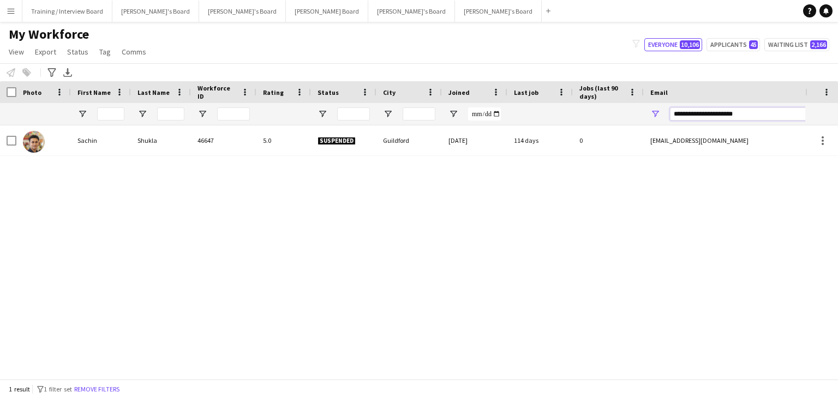
drag, startPoint x: 773, startPoint y: 115, endPoint x: 536, endPoint y: 118, distance: 236.8
click at [535, 118] on div at bounding box center [591, 114] width 1183 height 22
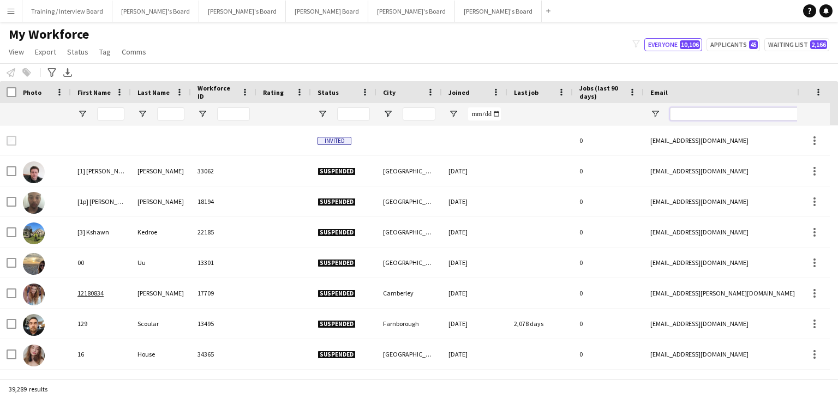
paste input "**********"
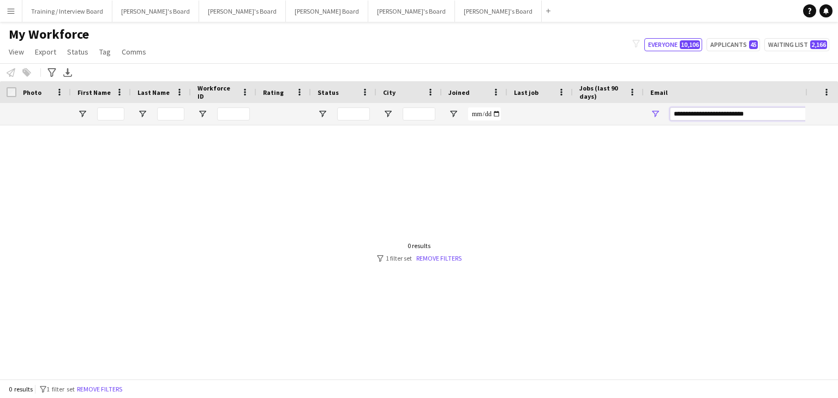
type input "**********"
